Goal: Information Seeking & Learning: Learn about a topic

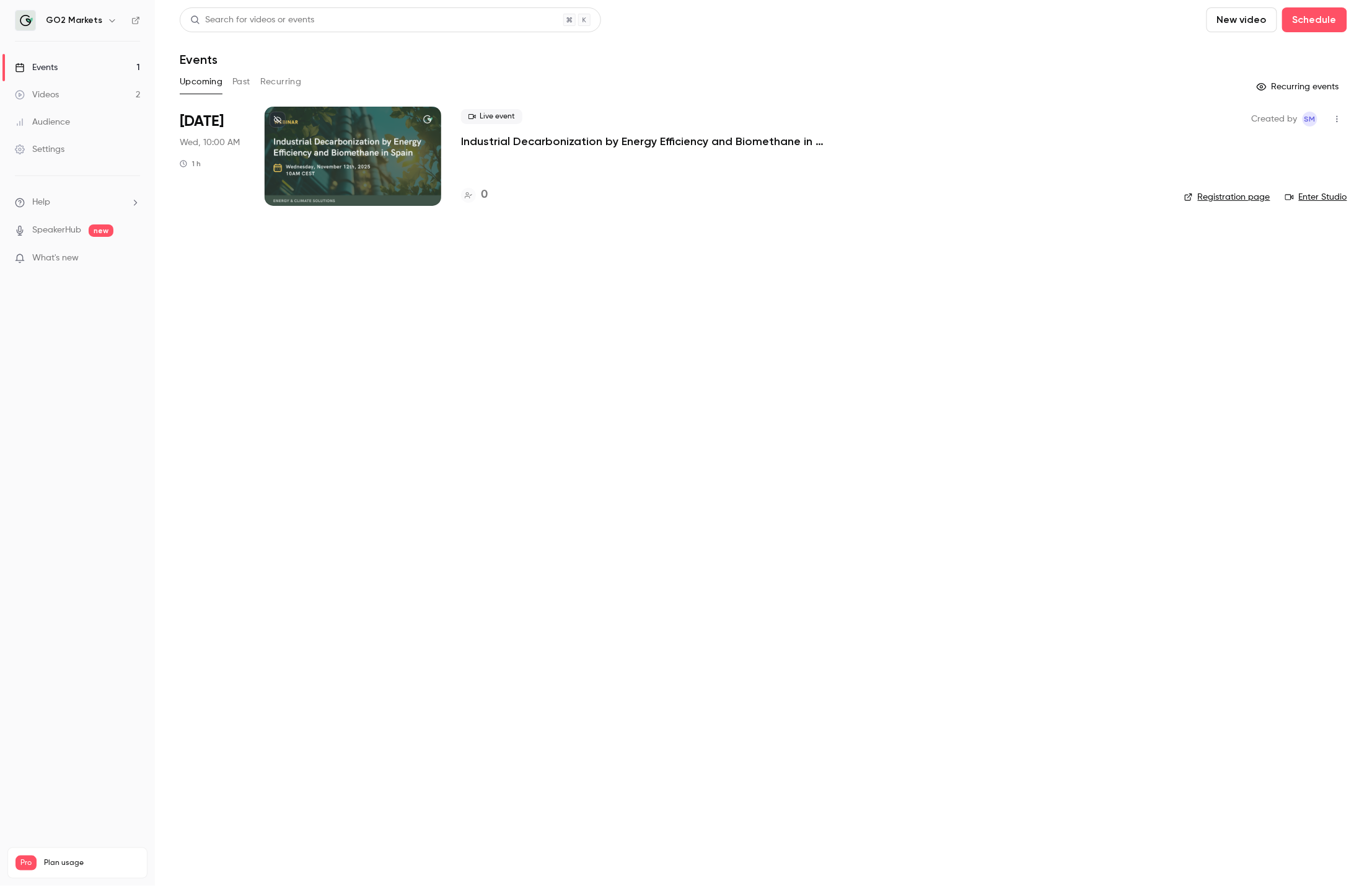
click at [217, 75] on button "Upcoming" at bounding box center [201, 82] width 43 height 20
click at [236, 78] on button "Past" at bounding box center [242, 82] width 18 height 20
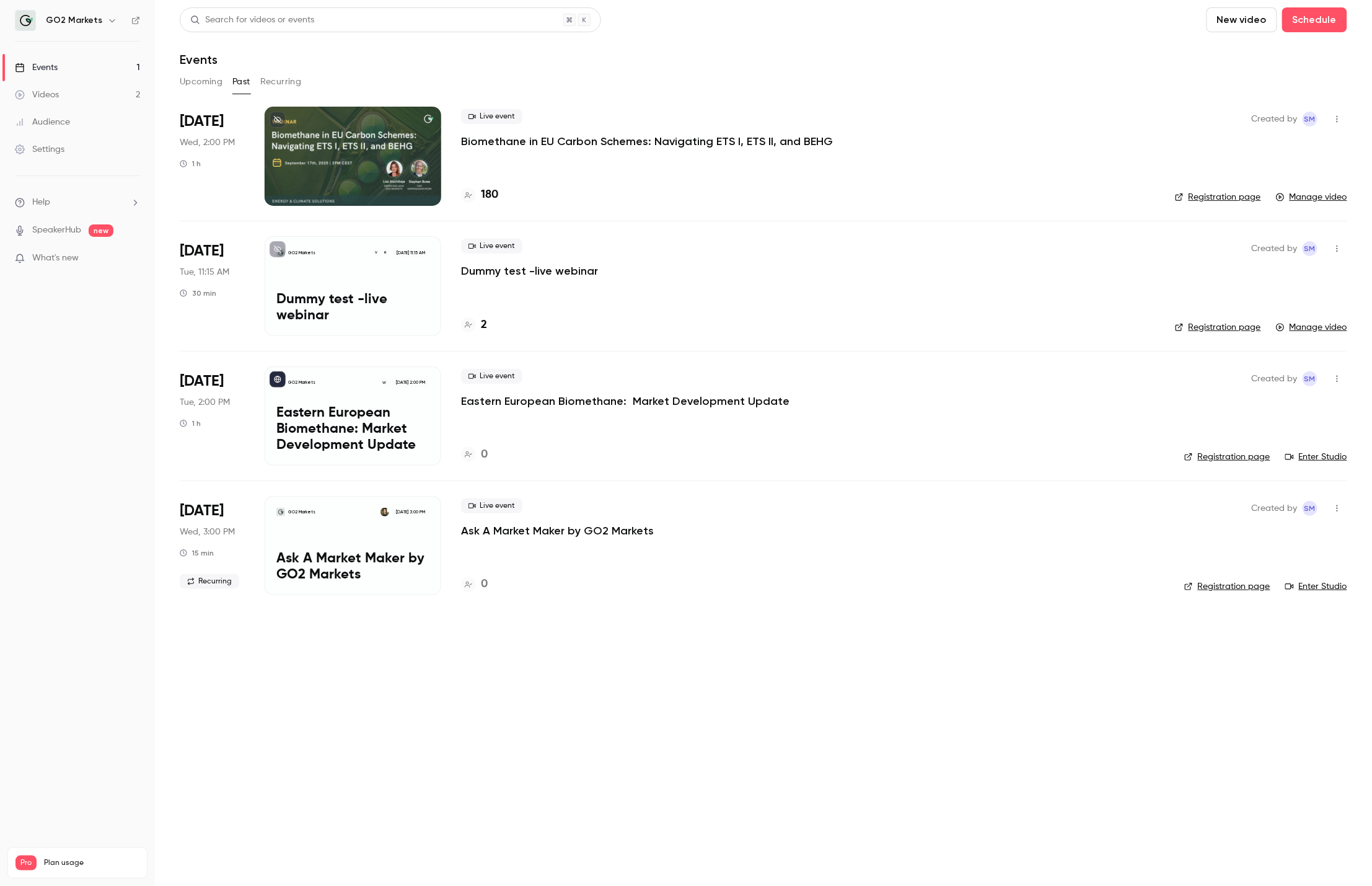
click at [542, 153] on div "Live event Biomethane in [GEOGRAPHIC_DATA] Carbon Schemes: Navigating ETS I, ET…" at bounding box center [808, 157] width 694 height 99
click at [540, 134] on p "Biomethane in EU Carbon Schemes: Navigating ETS I, ETS II, and BEHG" at bounding box center [647, 142] width 372 height 15
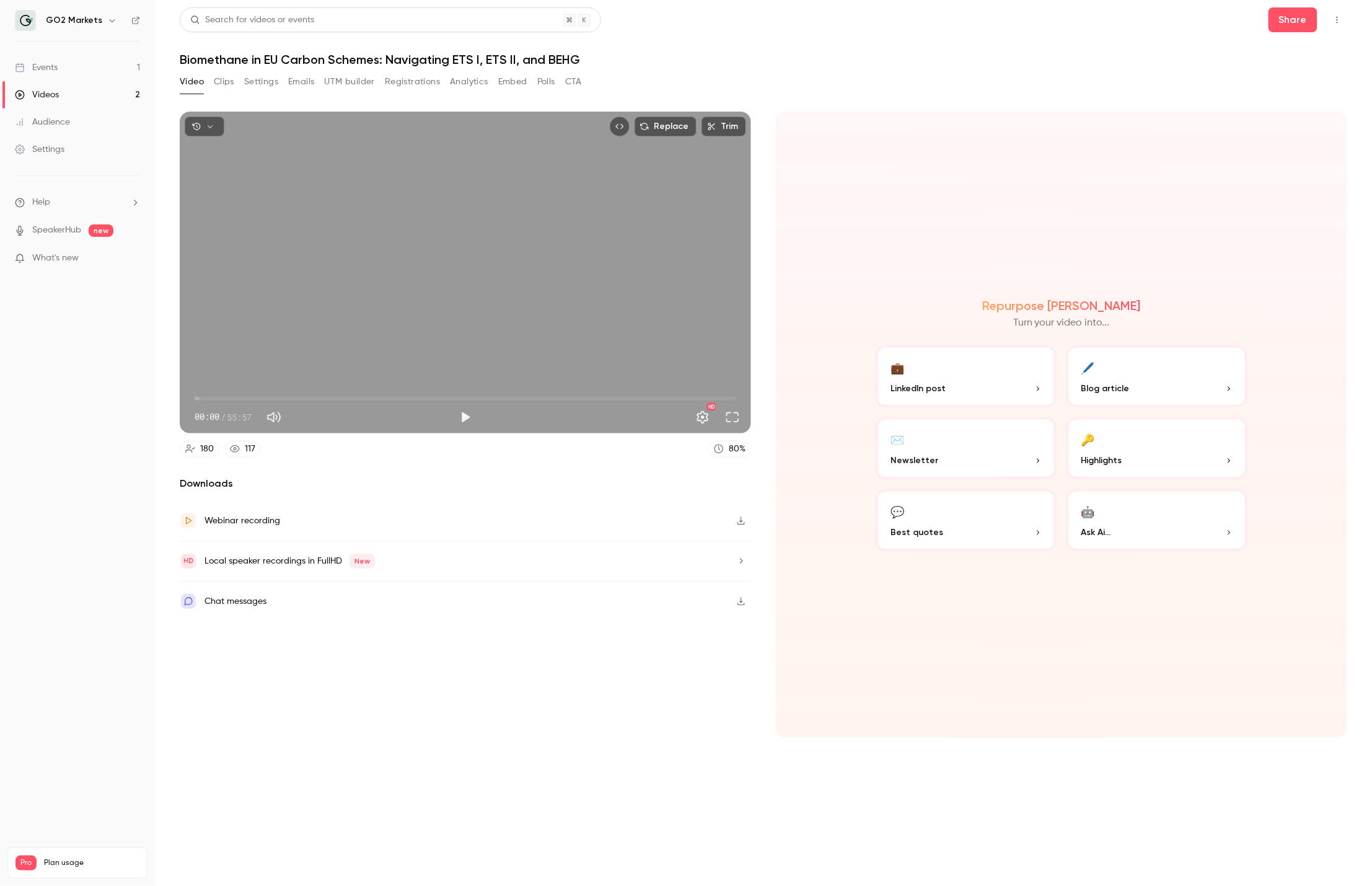
click at [1139, 395] on p "Blog article" at bounding box center [1157, 388] width 151 height 13
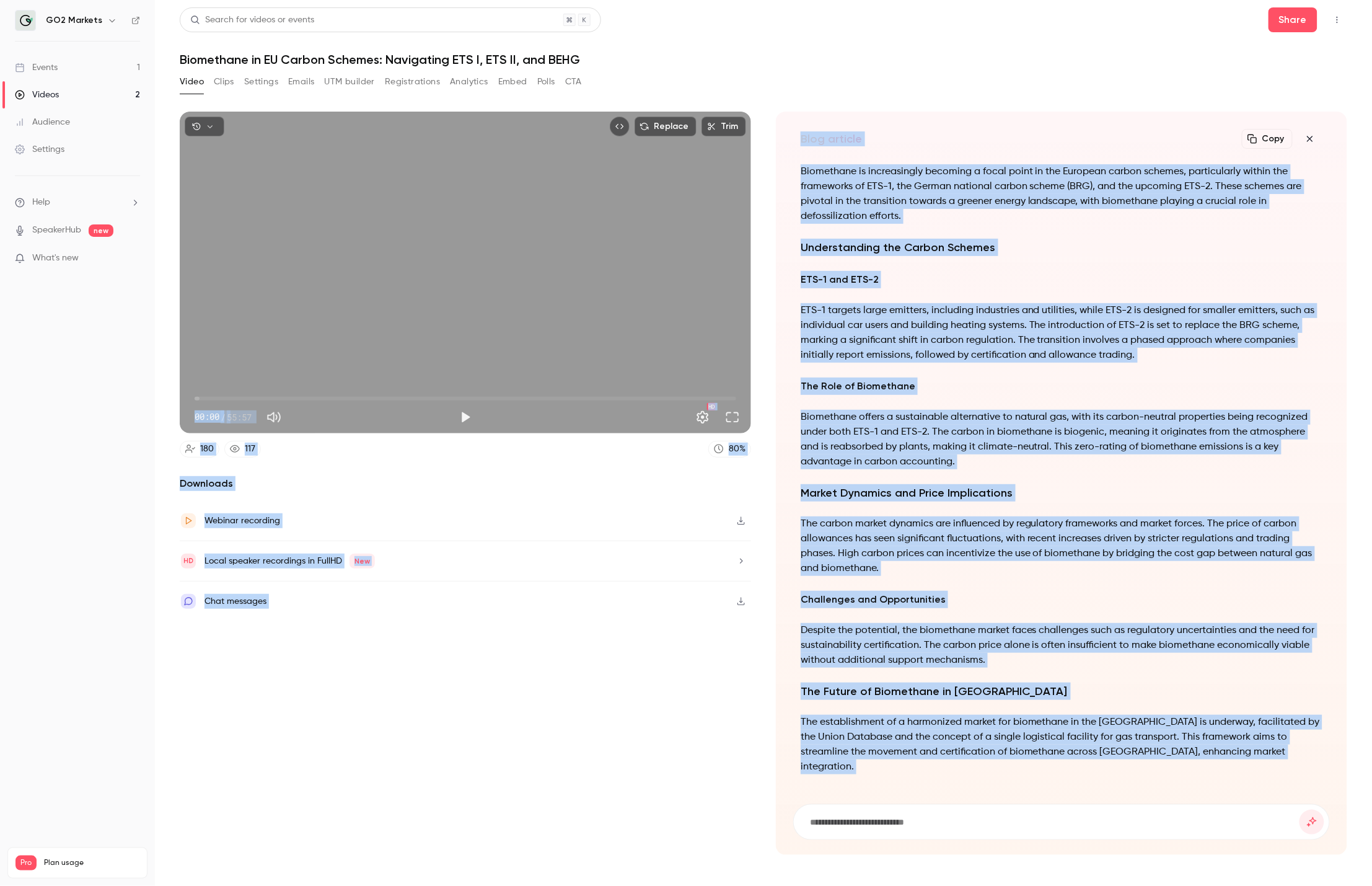
scroll to position [-150, 0]
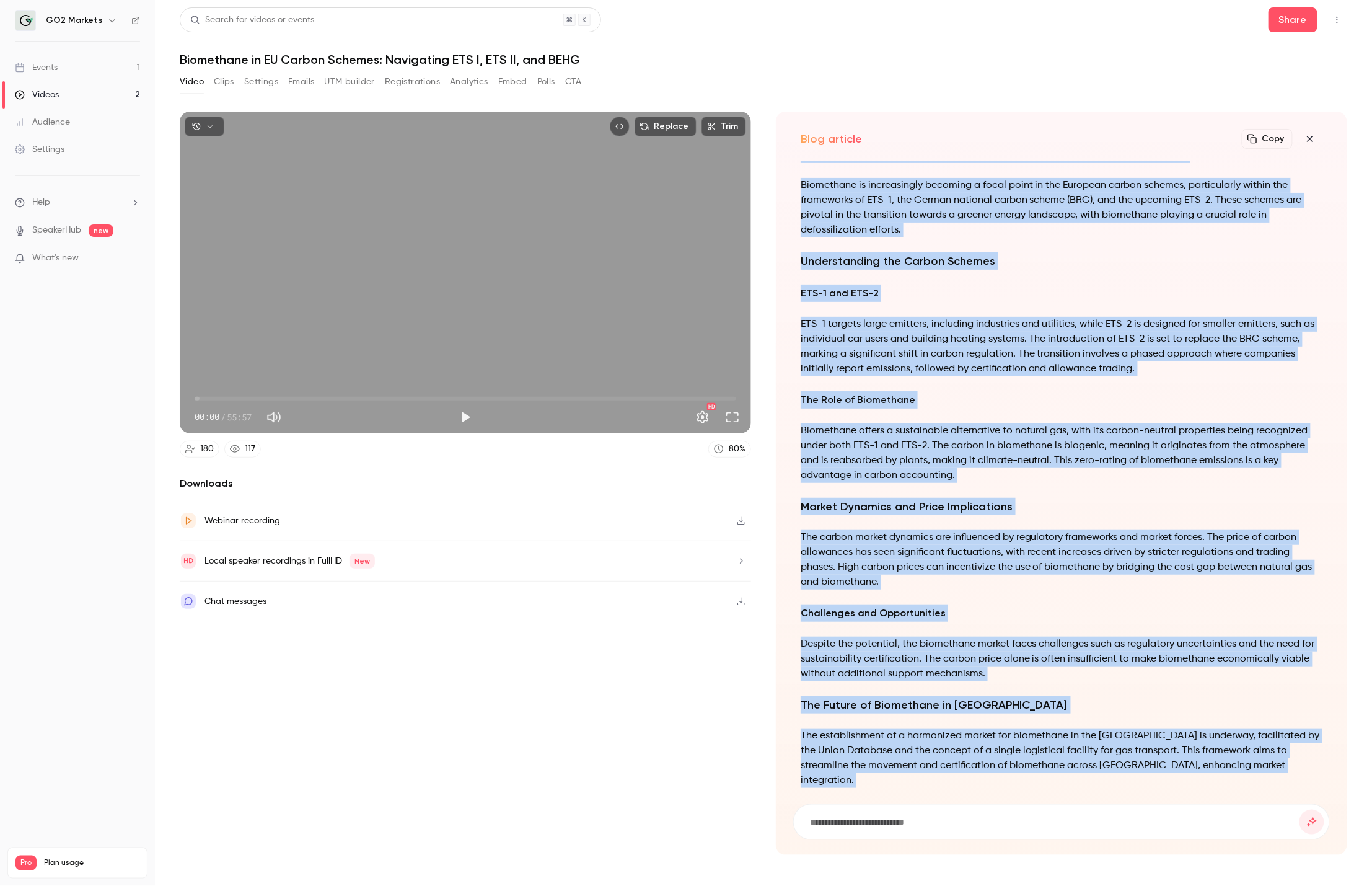
drag, startPoint x: 1188, startPoint y: 775, endPoint x: 803, endPoint y: 169, distance: 718.0
click at [803, 169] on div "Biomethane and European Carbon Schemes: Navigating the Future Biomethane is inc…" at bounding box center [1061, 543] width 522 height 793
click at [1253, 135] on icon "button" at bounding box center [1252, 139] width 9 height 9
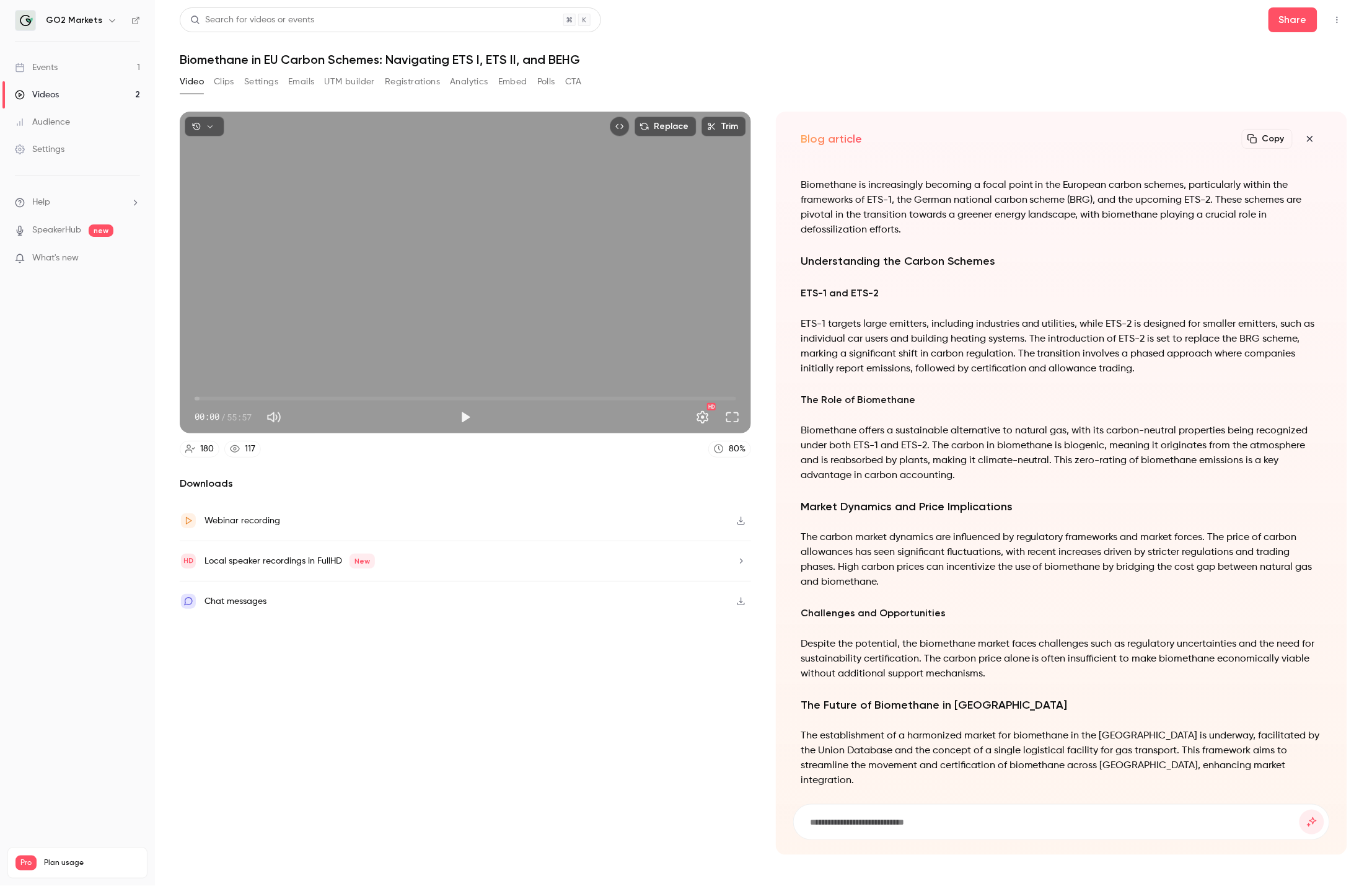
click at [767, 0] on main "Search for videos or events Share Biomethane in [GEOGRAPHIC_DATA] Carbon Scheme…" at bounding box center [763, 443] width 1217 height 886
